Goal: Task Accomplishment & Management: Complete application form

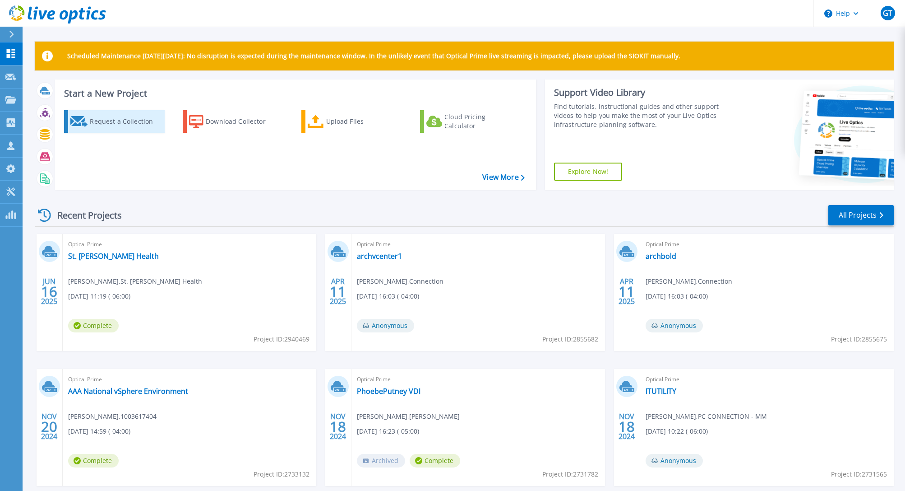
click at [116, 124] on div "Request a Collection" at bounding box center [126, 121] width 72 height 18
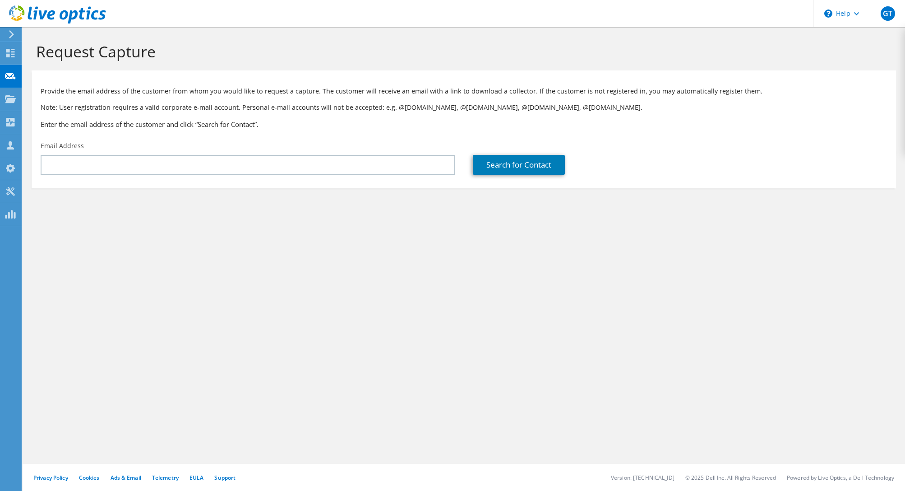
click at [87, 209] on section "Request Capture Provide the email address of the customer from whom you would l…" at bounding box center [464, 130] width 883 height 206
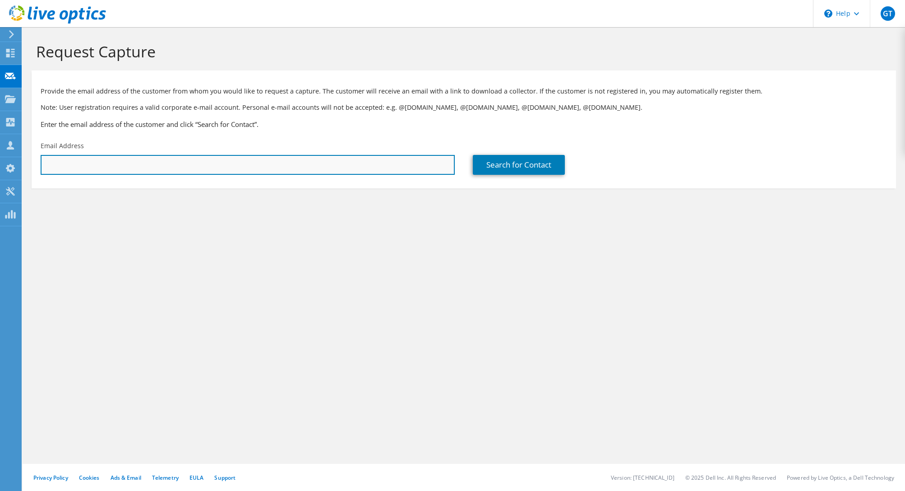
paste input "[EMAIL_ADDRESS][DOMAIN_NAME]"
type input "[EMAIL_ADDRESS][DOMAIN_NAME]"
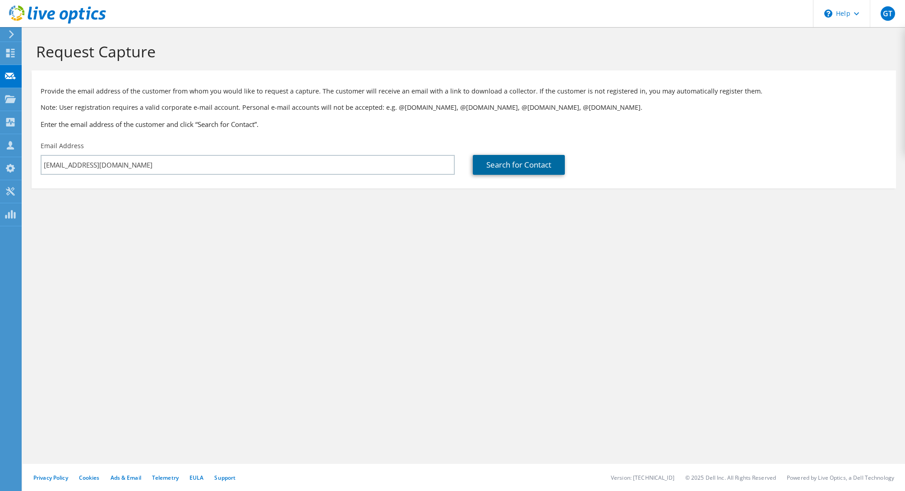
click at [509, 165] on link "Search for Contact" at bounding box center [519, 165] width 92 height 20
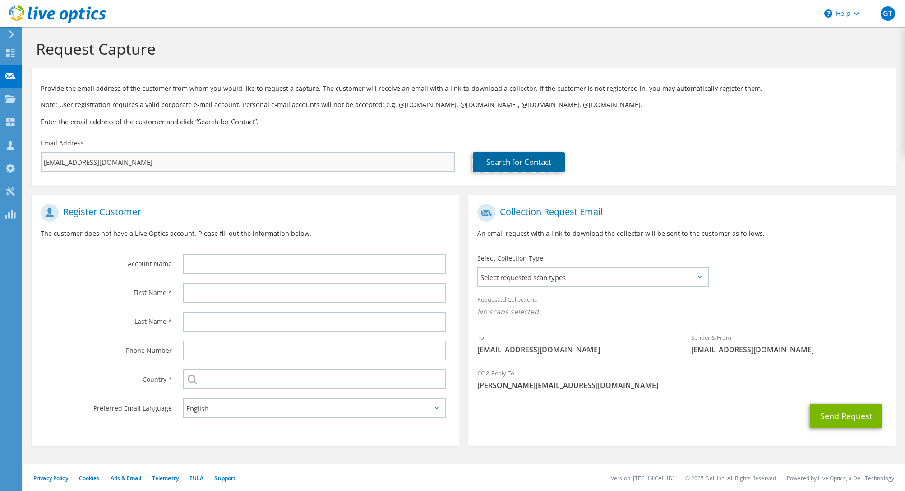
scroll to position [3, 0]
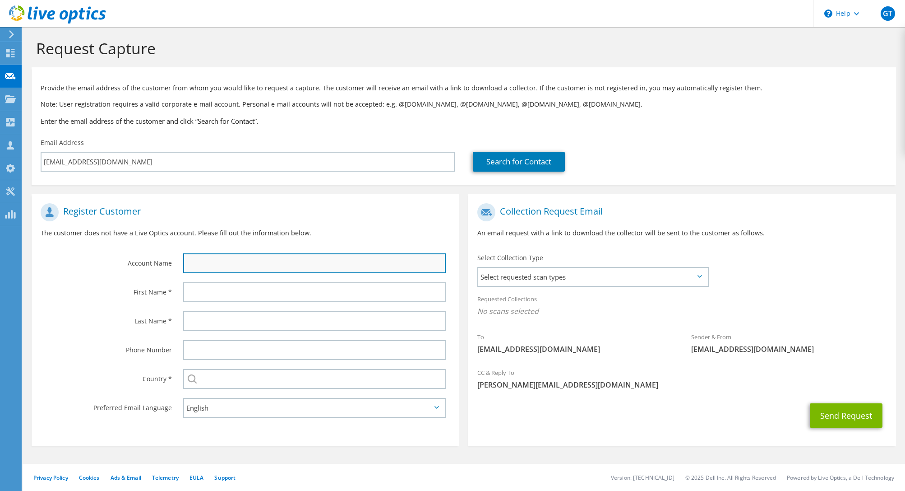
click at [190, 263] on input "text" at bounding box center [314, 263] width 263 height 20
type input "Shimadzu"
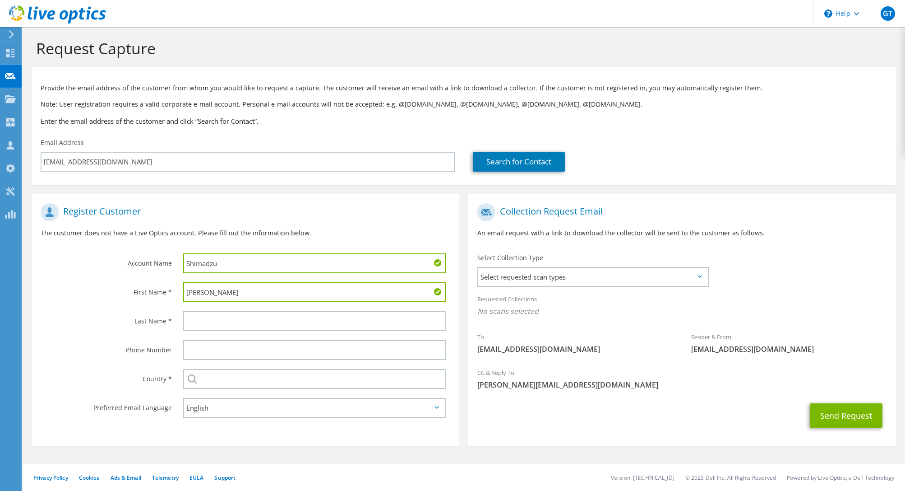
type input "[PERSON_NAME]"
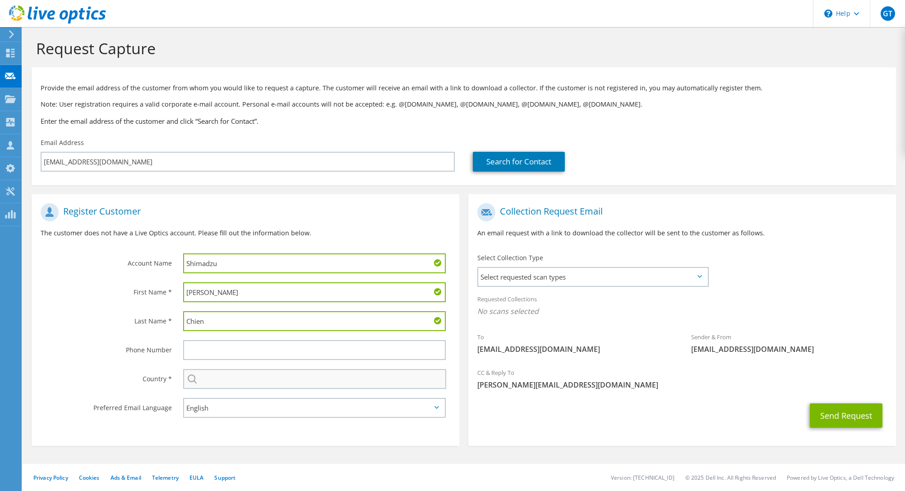
type input "Chien"
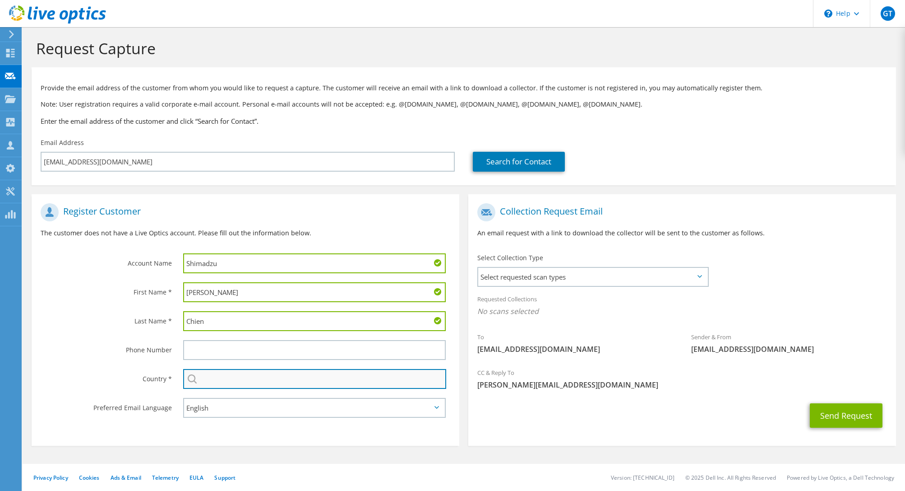
click at [260, 377] on input "text" at bounding box center [314, 379] width 263 height 20
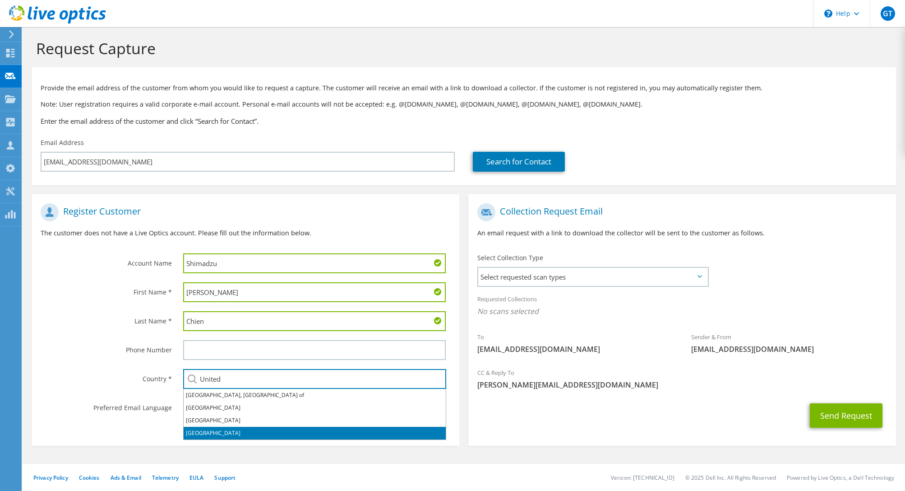
click at [230, 430] on li "[GEOGRAPHIC_DATA]" at bounding box center [315, 433] width 262 height 13
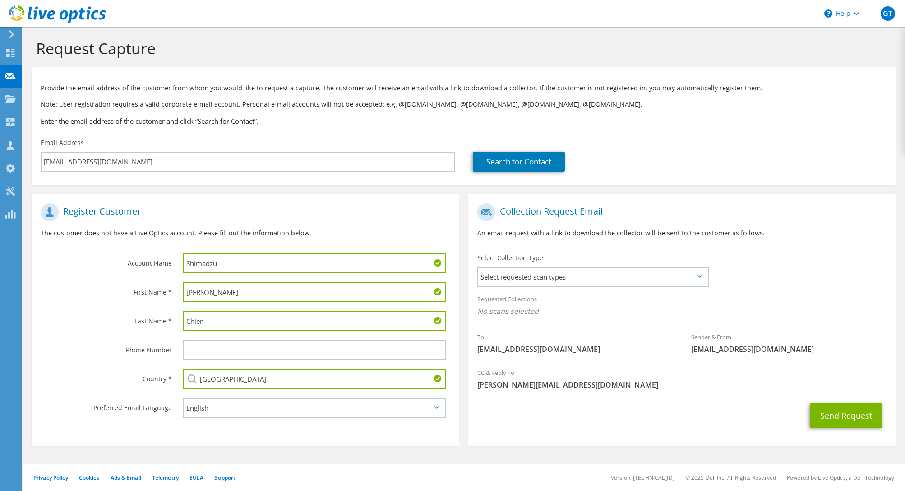
type input "[GEOGRAPHIC_DATA]"
click at [701, 278] on icon at bounding box center [700, 276] width 5 height 3
click at [700, 275] on icon at bounding box center [700, 276] width 5 height 3
click at [627, 276] on span "Select requested scan types" at bounding box center [592, 277] width 229 height 18
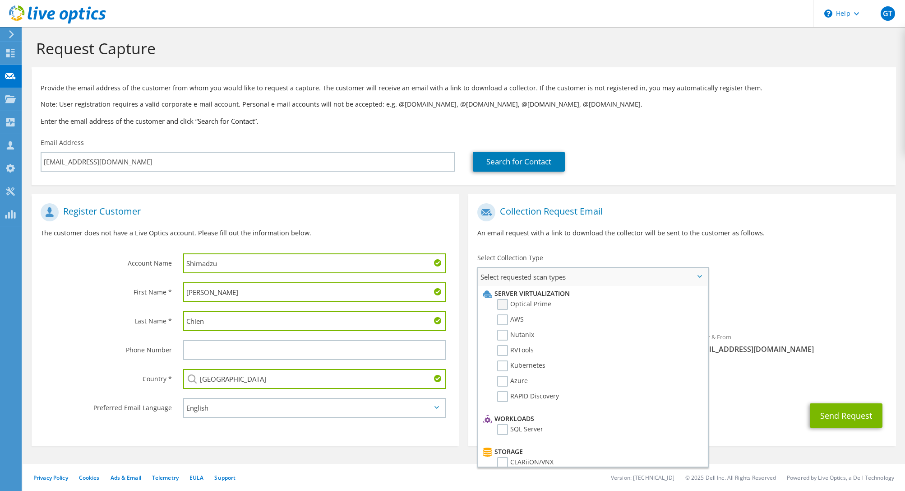
click at [503, 304] on label "Optical Prime" at bounding box center [524, 304] width 54 height 11
click at [0, 0] on input "Optical Prime" at bounding box center [0, 0] width 0 height 0
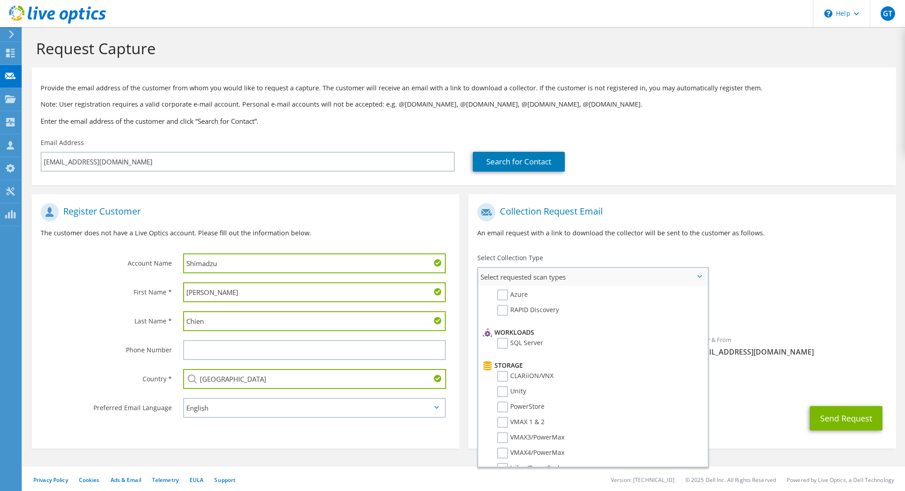
scroll to position [169, 0]
click at [507, 400] on label "SC" at bounding box center [507, 400] width 21 height 11
click at [0, 0] on input "SC" at bounding box center [0, 0] width 0 height 0
click at [779, 291] on div "Requested Collections No scans selected Optical Prime SC" at bounding box center [683, 307] width 428 height 36
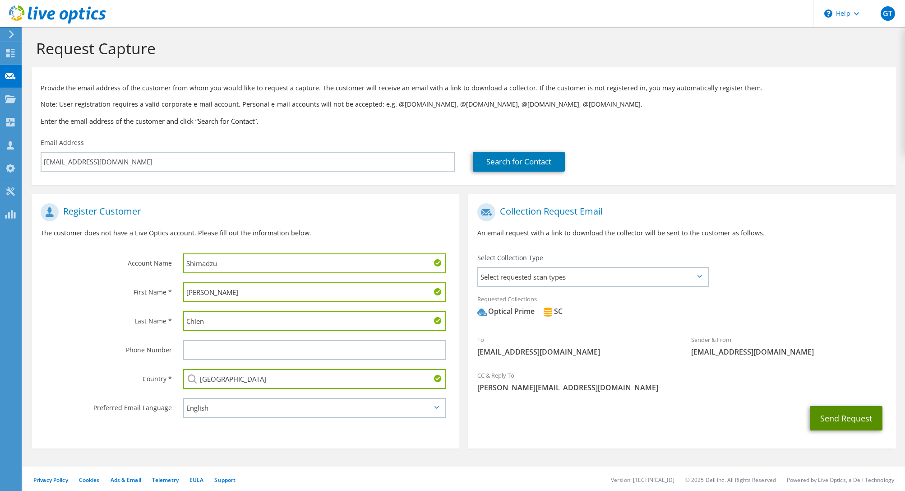
click at [847, 413] on button "Send Request" at bounding box center [846, 418] width 73 height 24
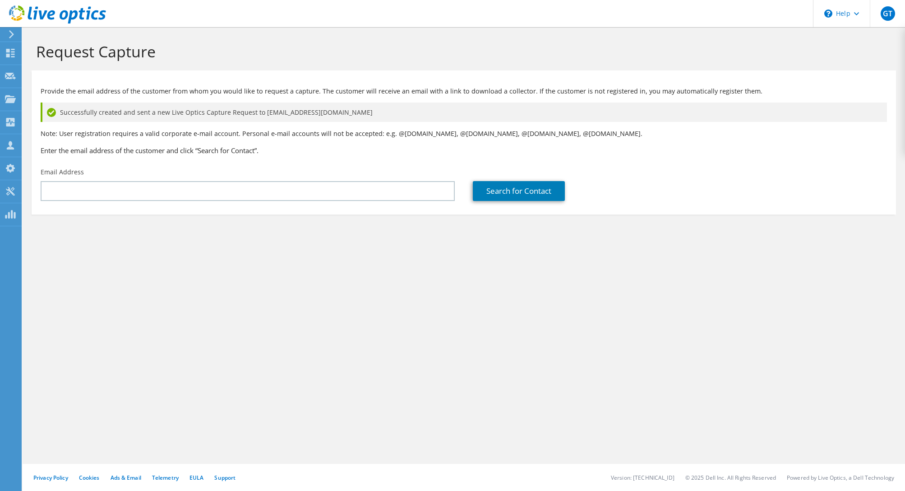
click at [743, 193] on div "Search for Contact" at bounding box center [680, 191] width 414 height 20
